Goal: Find specific page/section: Find specific page/section

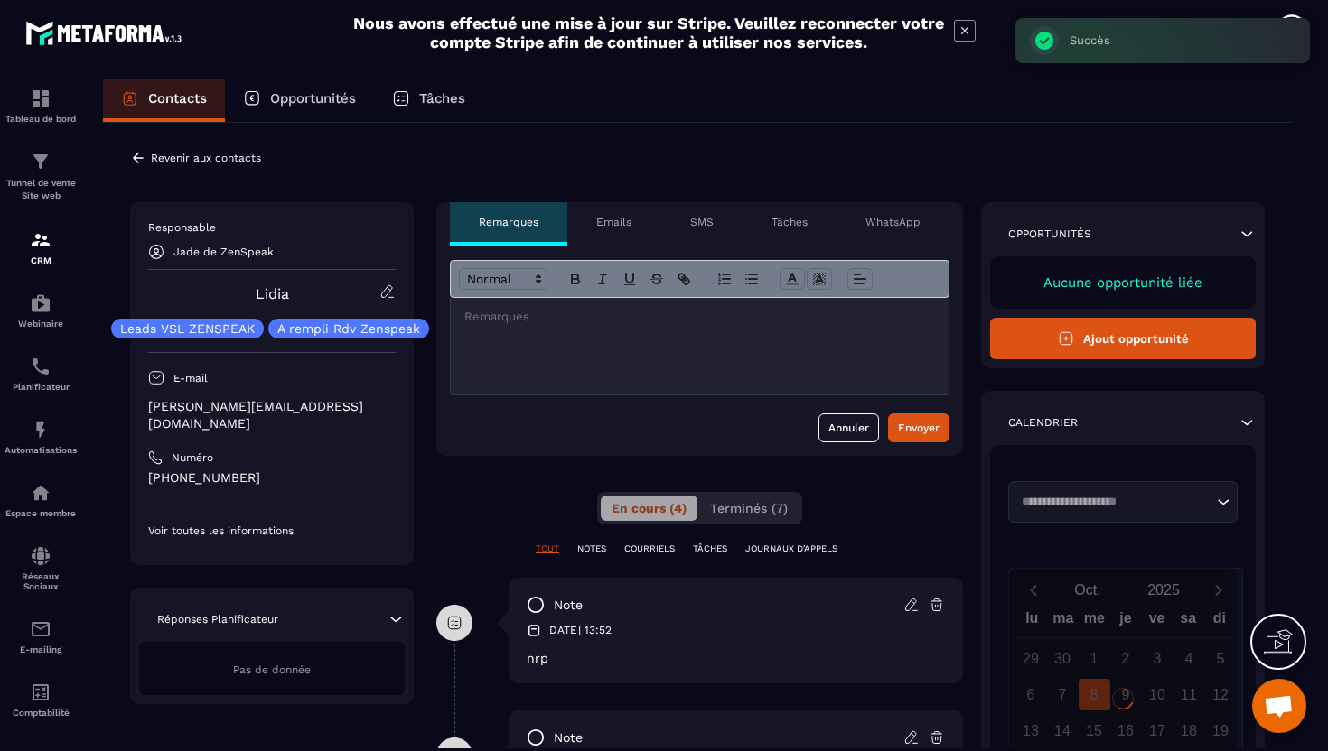
click at [244, 253] on p "Jade de ZenSpeak" at bounding box center [223, 252] width 100 height 13
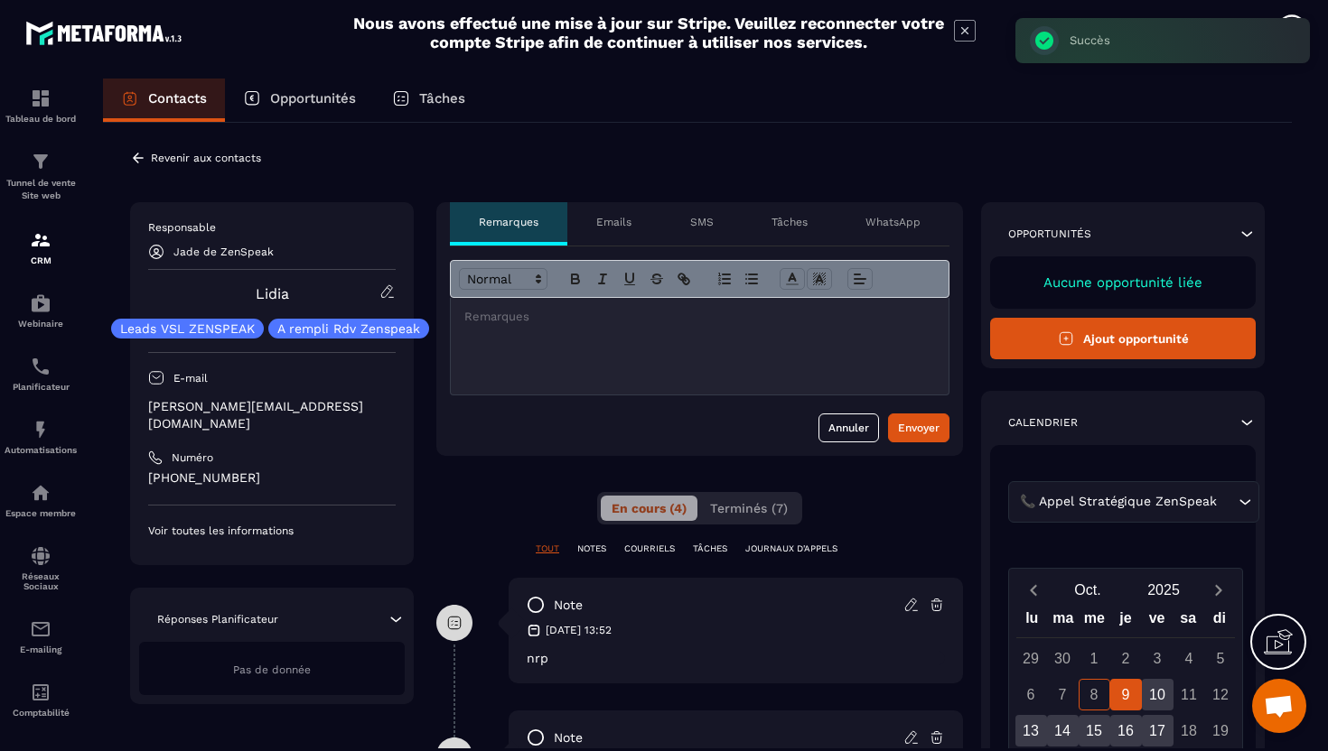
click at [139, 159] on icon at bounding box center [138, 158] width 16 height 16
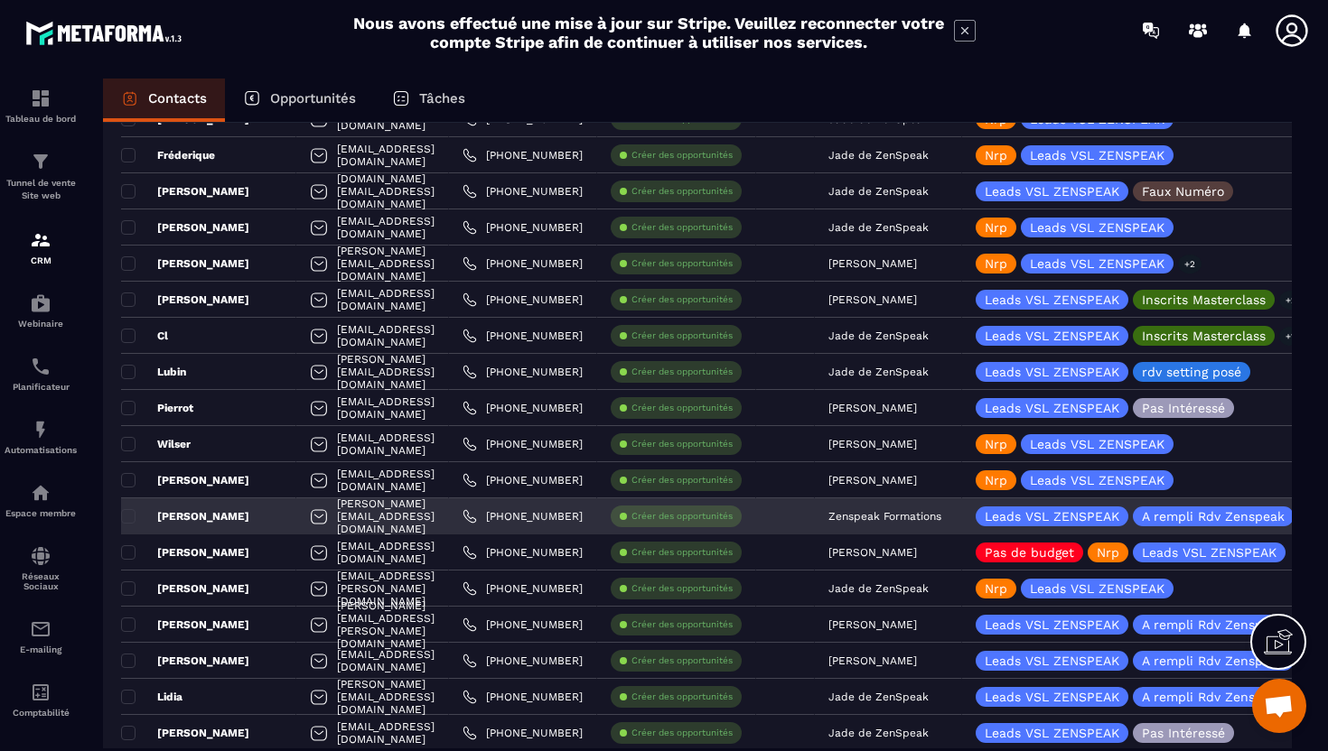
scroll to position [3310, 0]
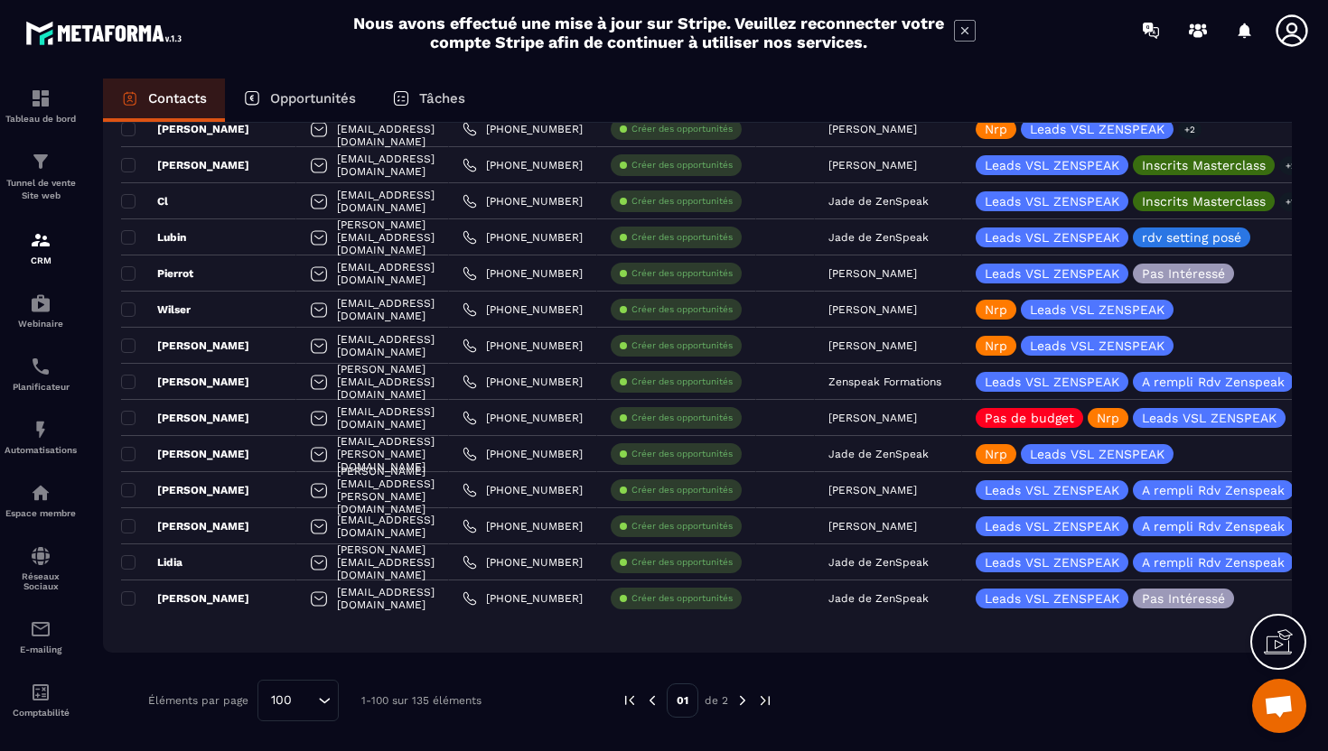
click at [744, 706] on img at bounding box center [742, 701] width 16 height 16
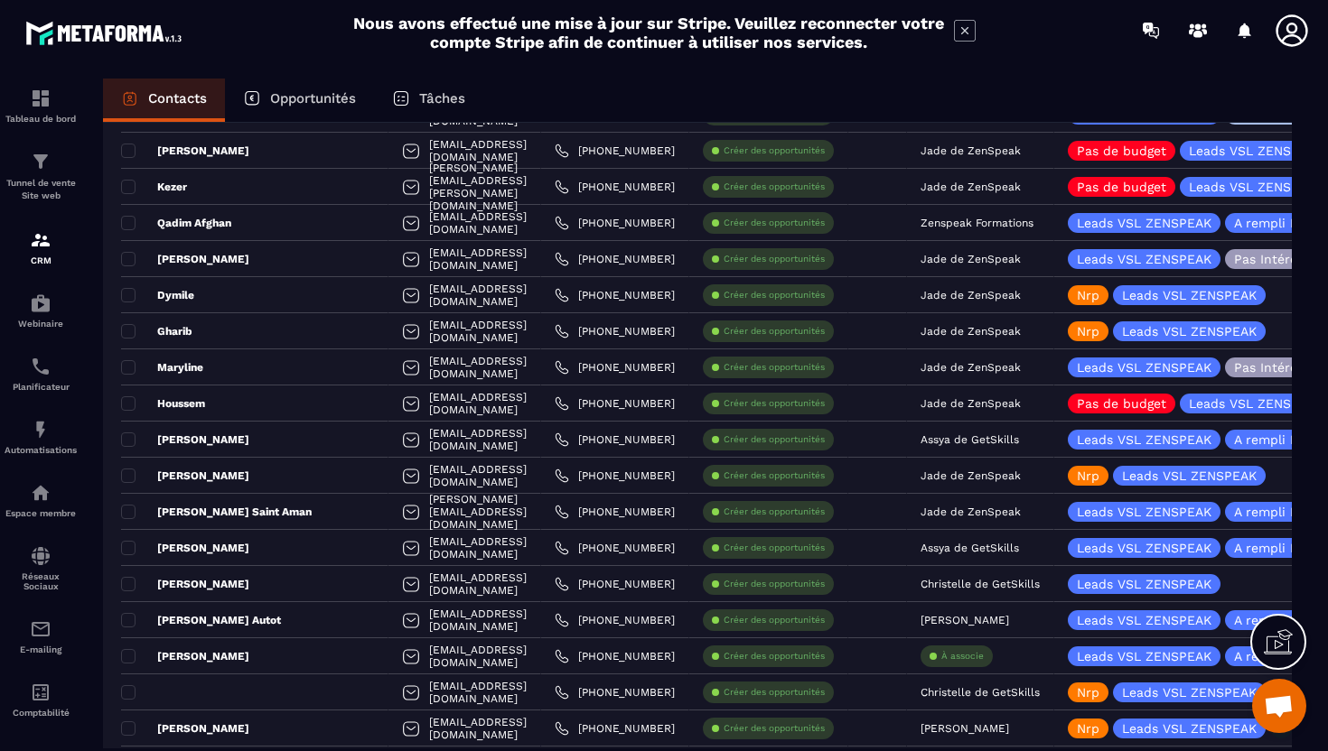
scroll to position [962, 0]
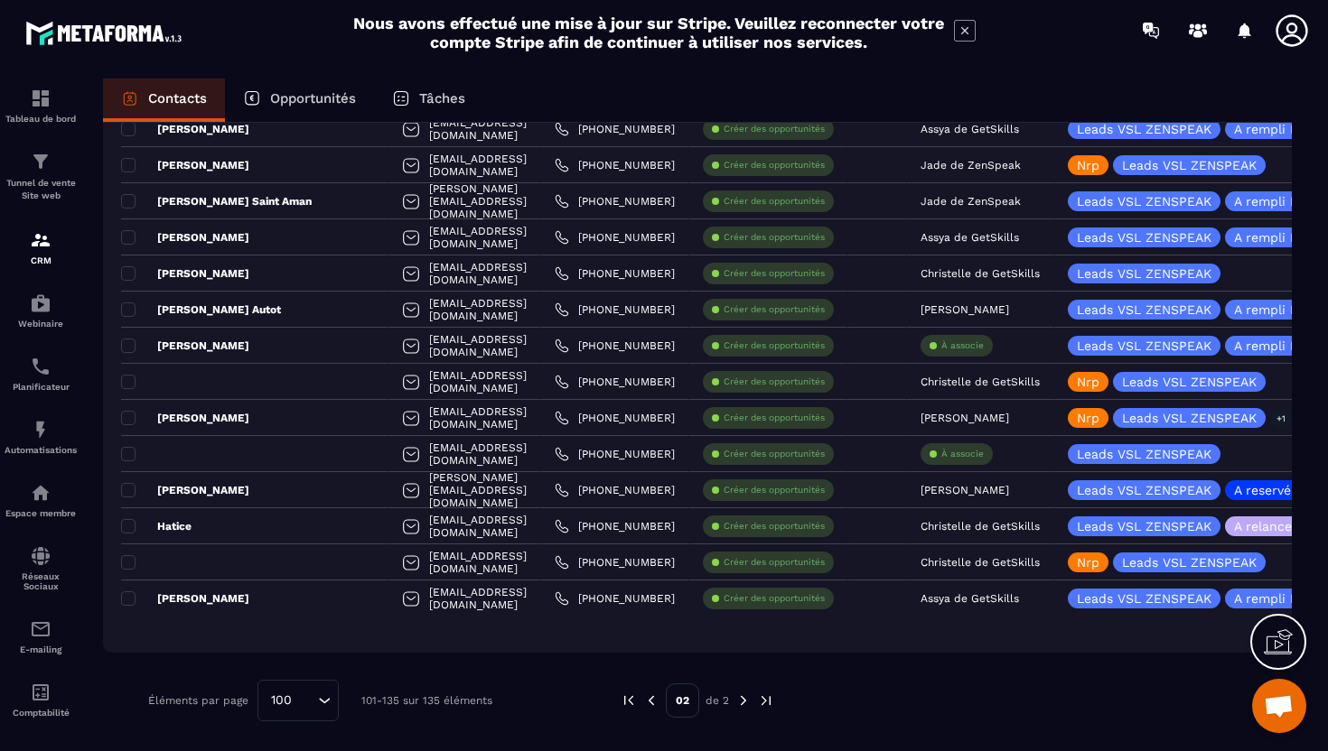
click at [651, 707] on img at bounding box center [651, 701] width 16 height 16
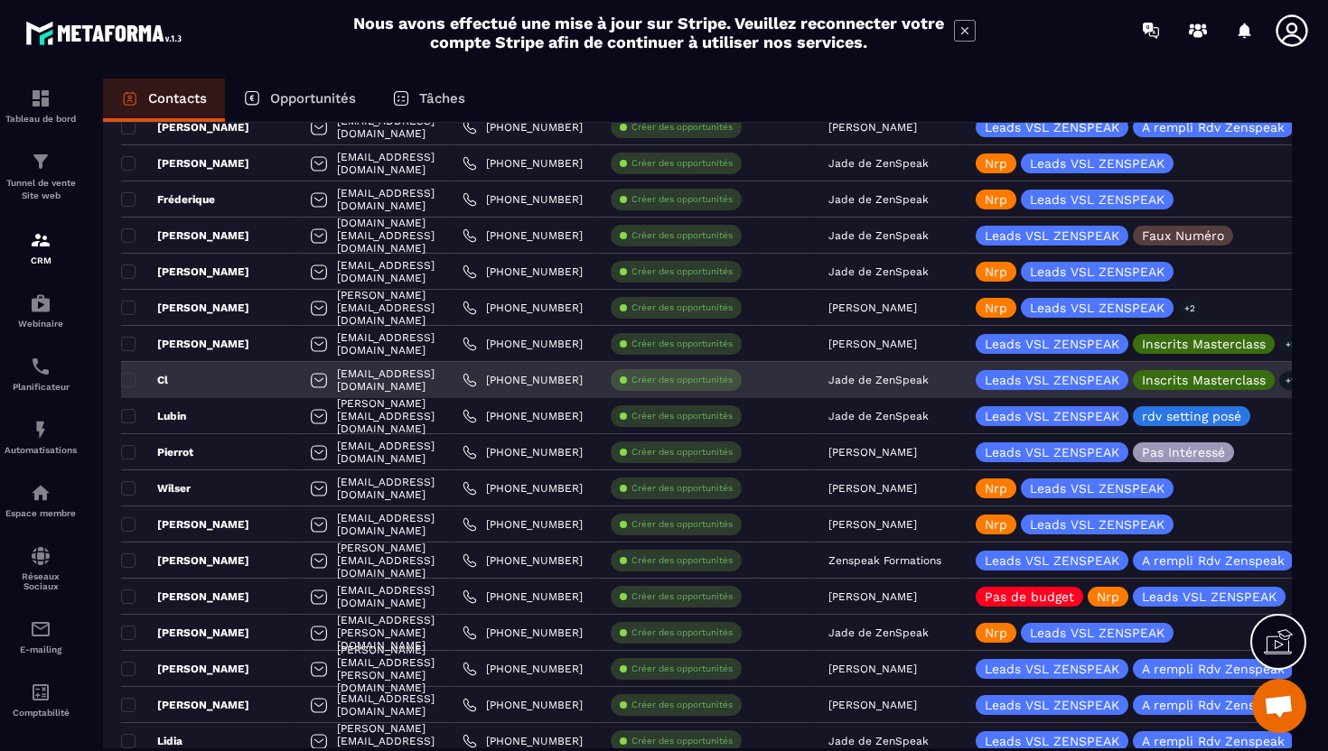
scroll to position [3310, 0]
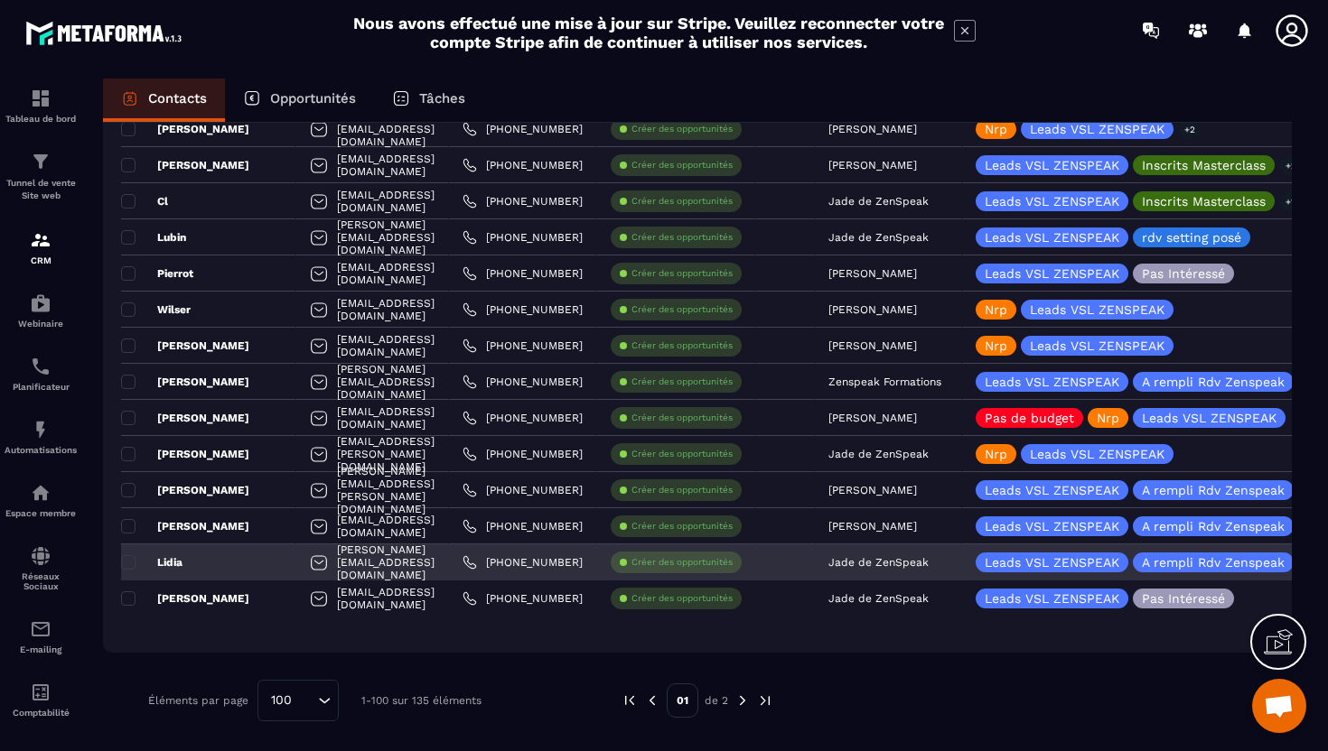
click at [928, 559] on p "Jade de ZenSpeak" at bounding box center [878, 562] width 100 height 13
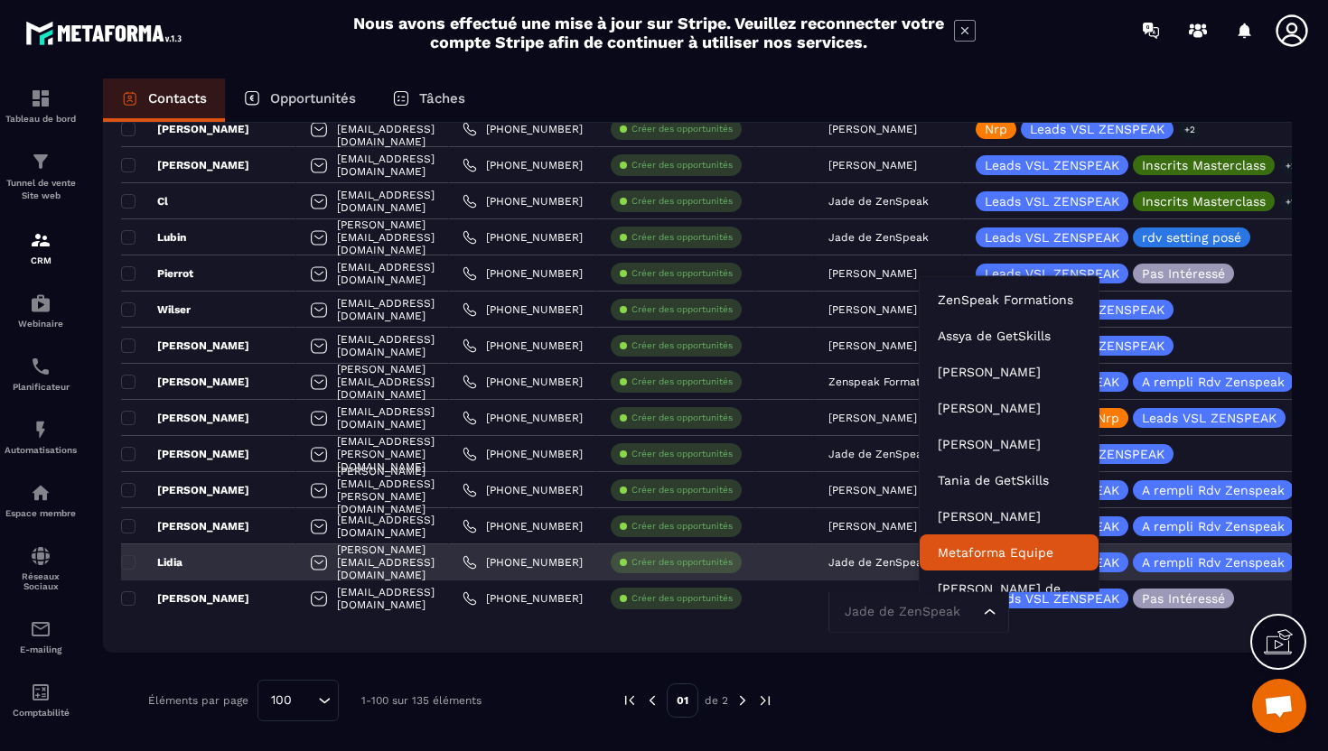
scroll to position [14, 0]
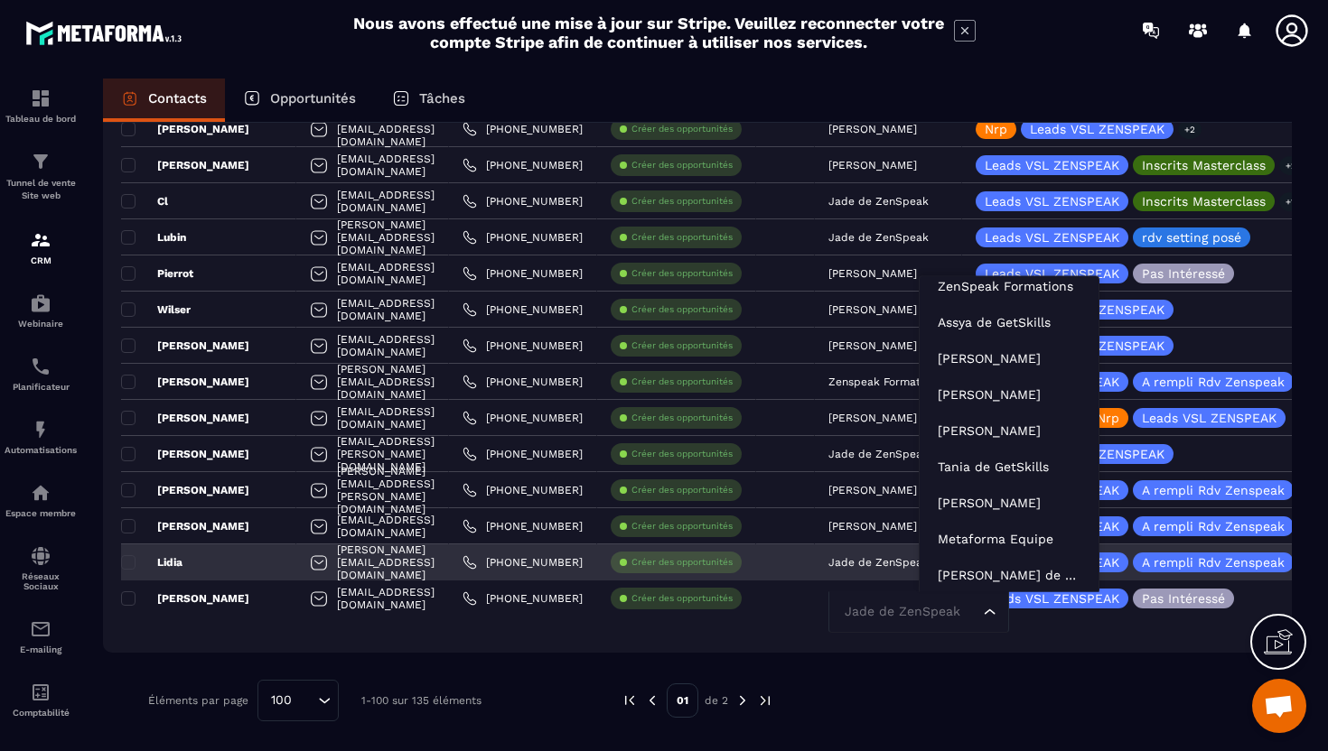
click at [979, 609] on input "Search for option" at bounding box center [909, 612] width 139 height 20
type input "****"
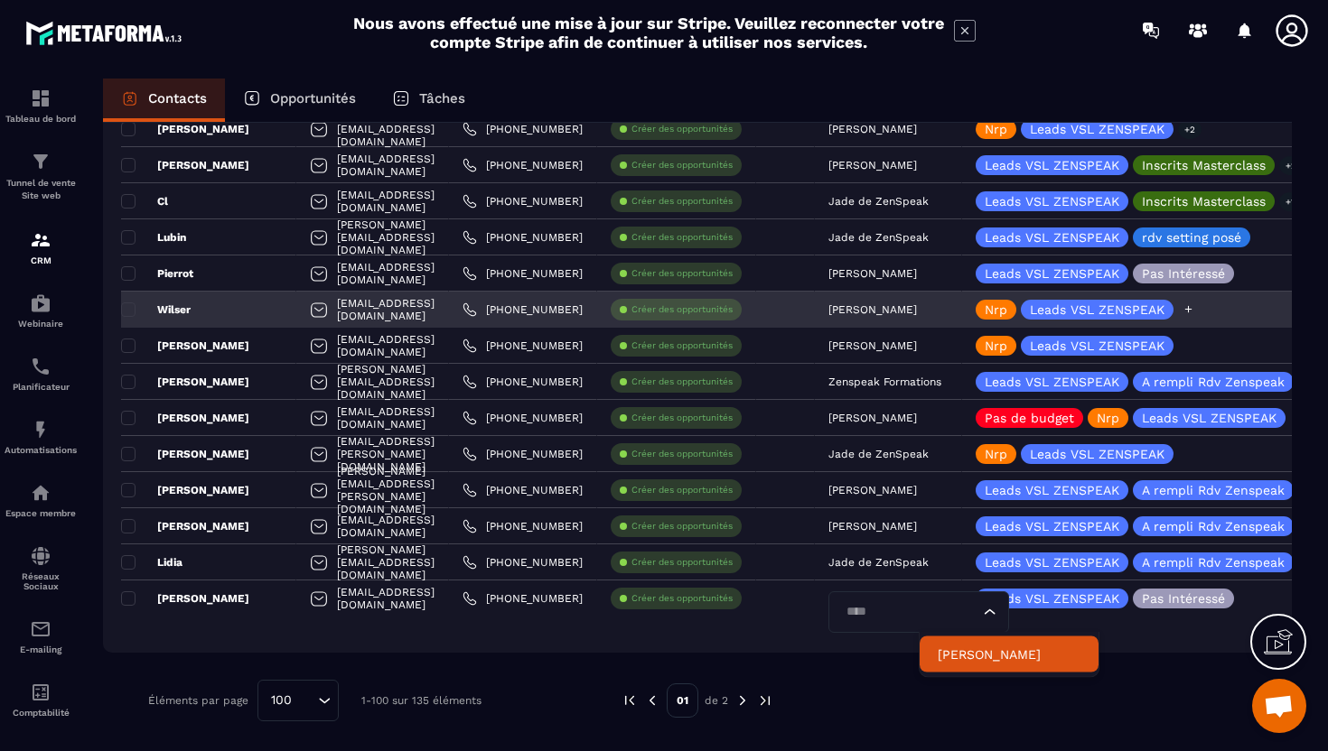
scroll to position [0, 0]
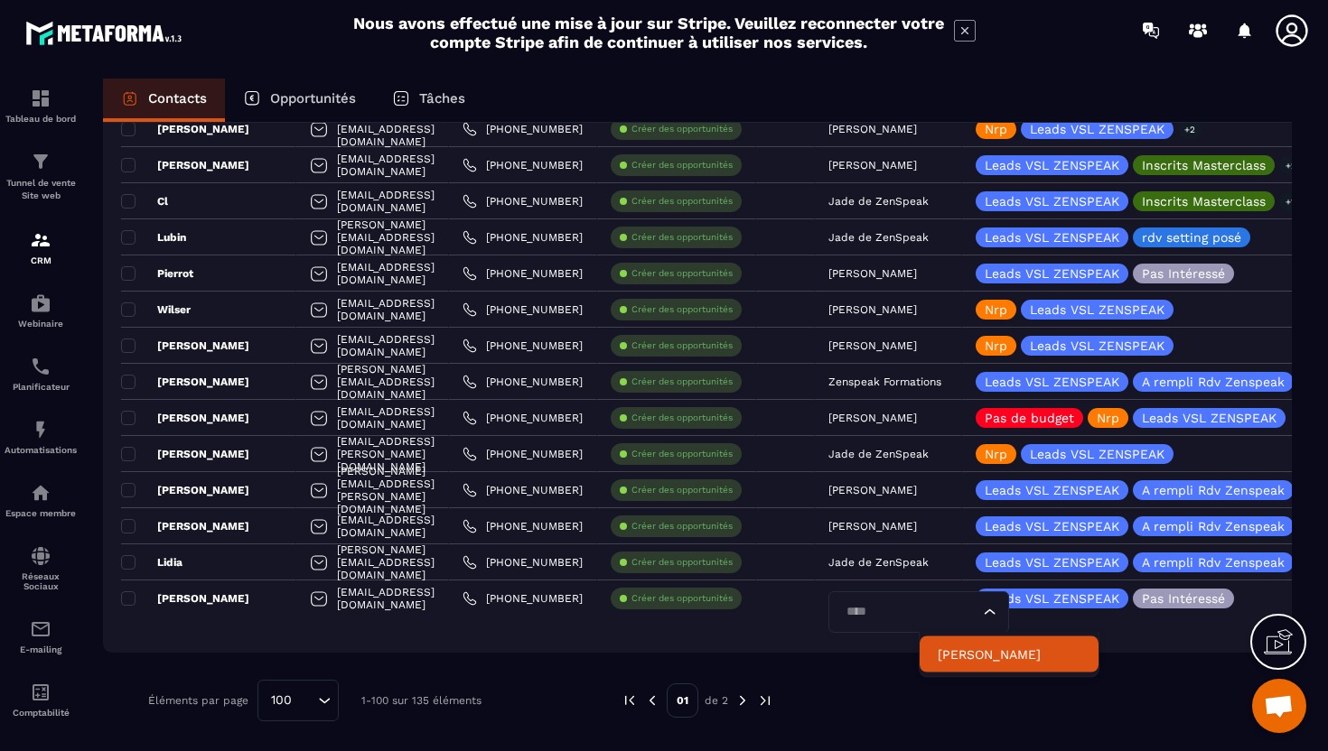
click at [958, 658] on p "[PERSON_NAME]" at bounding box center [1008, 655] width 143 height 18
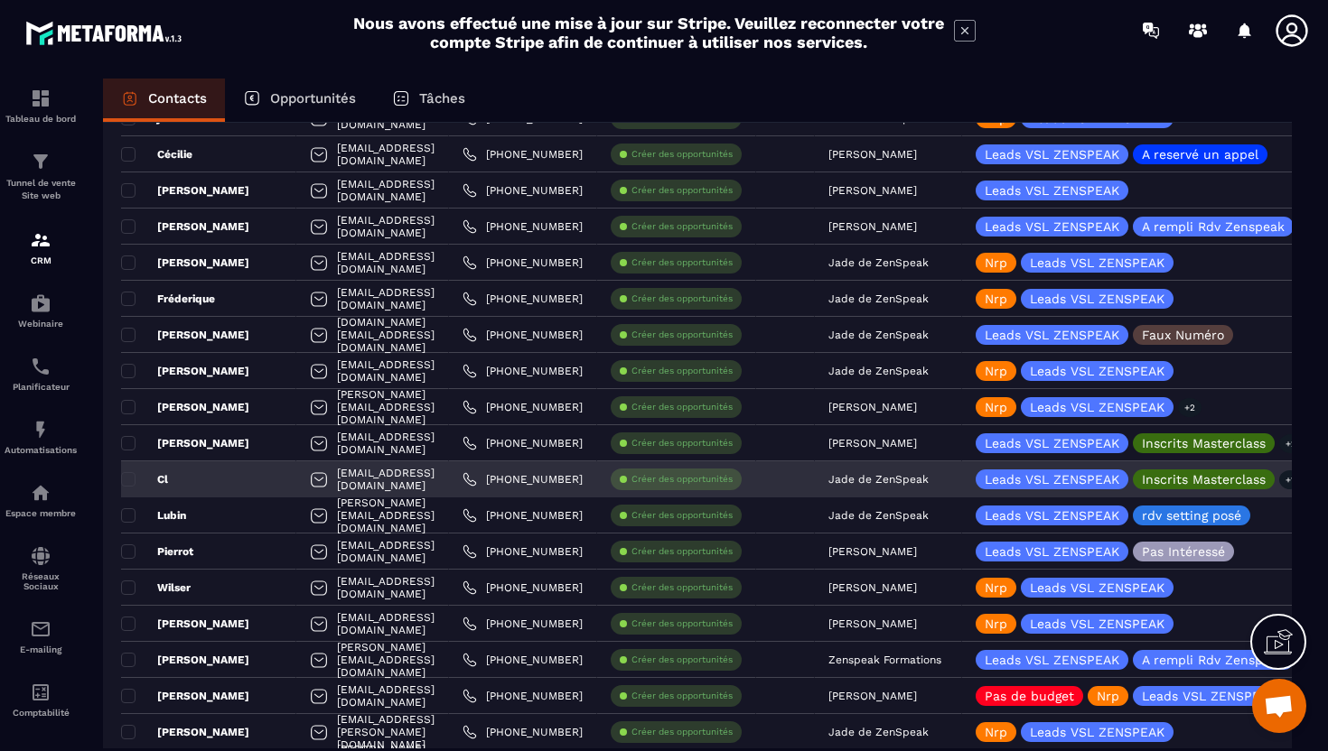
scroll to position [3000, 0]
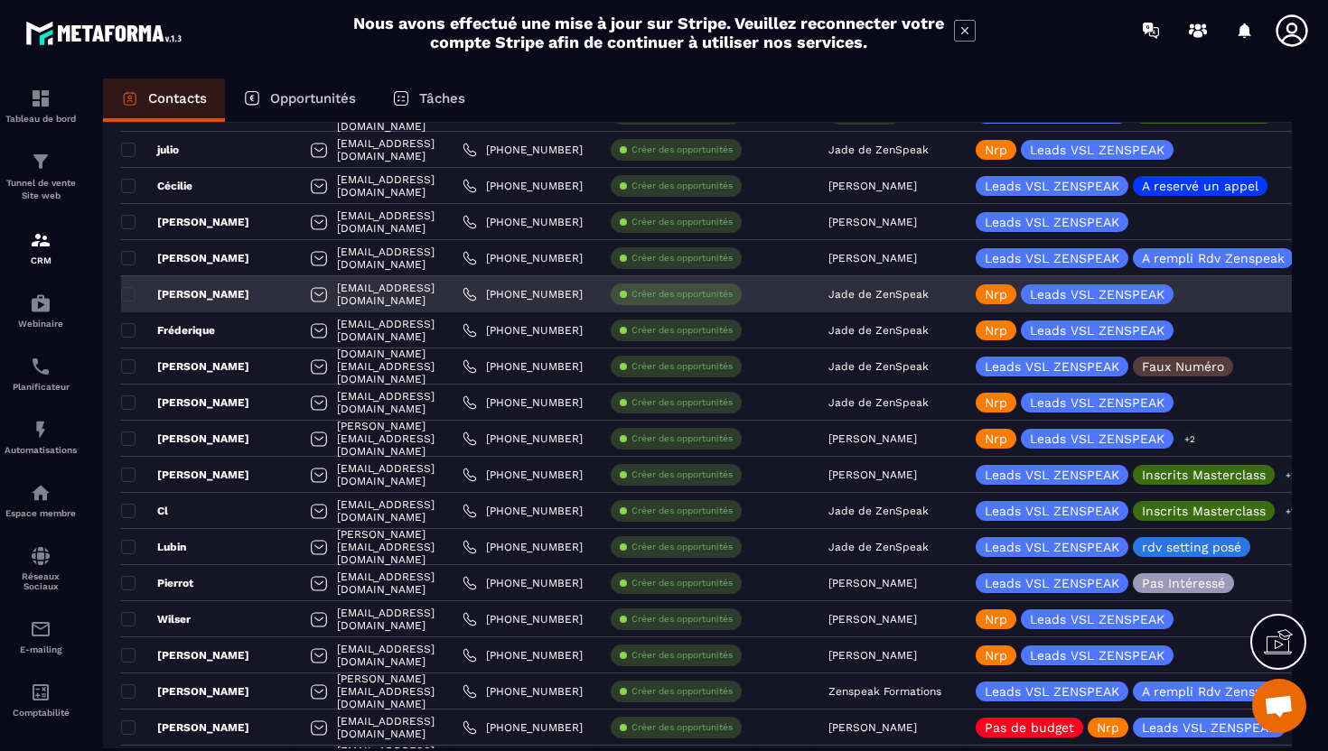
click at [248, 297] on div "[PERSON_NAME]" at bounding box center [208, 294] width 175 height 36
